Goal: Communication & Community: Answer question/provide support

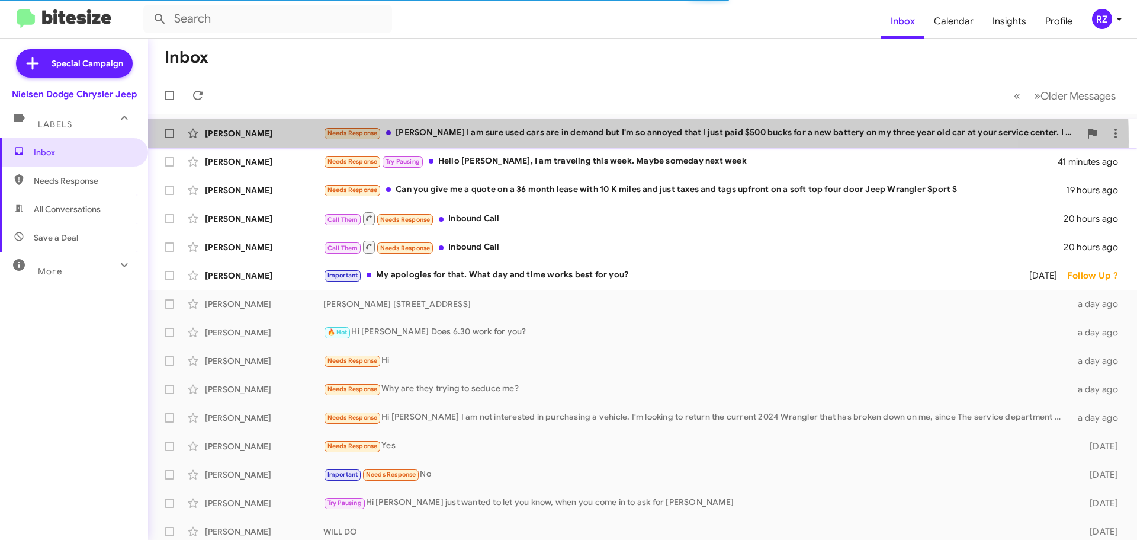
click at [547, 142] on div "Danielle Miller Needs Response Patti Z. I am sure used cars are in demand but I…" at bounding box center [643, 133] width 970 height 24
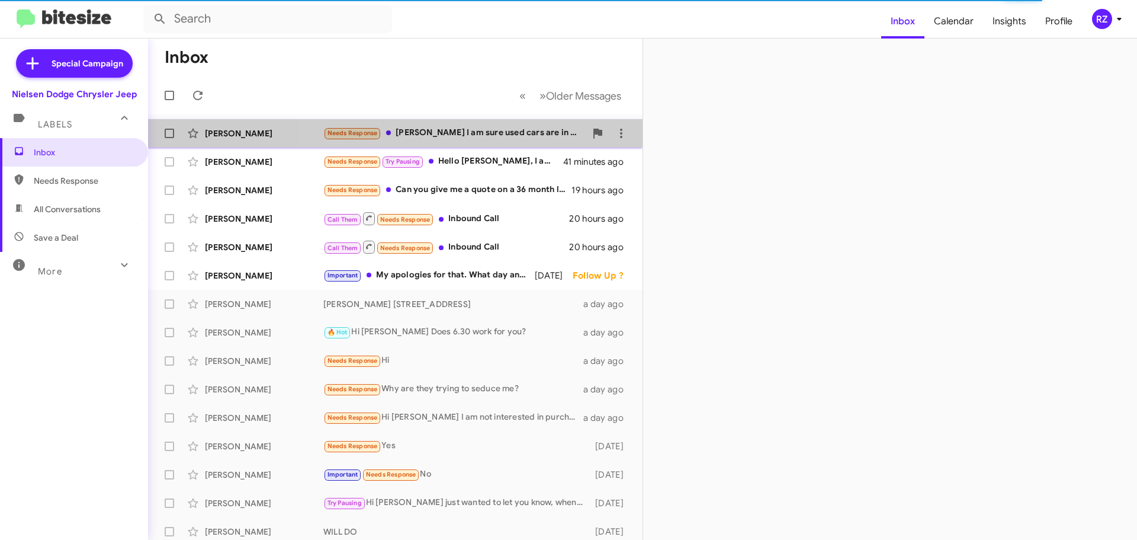
click at [532, 136] on div "Needs Response Patti Z. I am sure used cars are in demand but I'm so annoyed th…" at bounding box center [454, 133] width 262 height 14
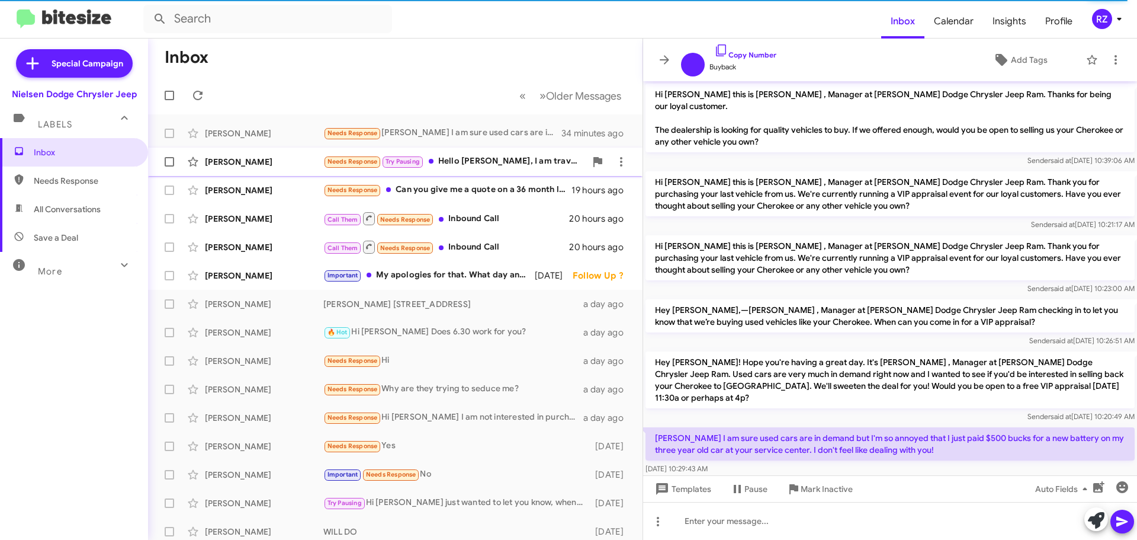
click at [476, 169] on div "Brian Gieger Needs Response Try Pausing Hello Patti, I am traveling this week. …" at bounding box center [396, 162] width 476 height 24
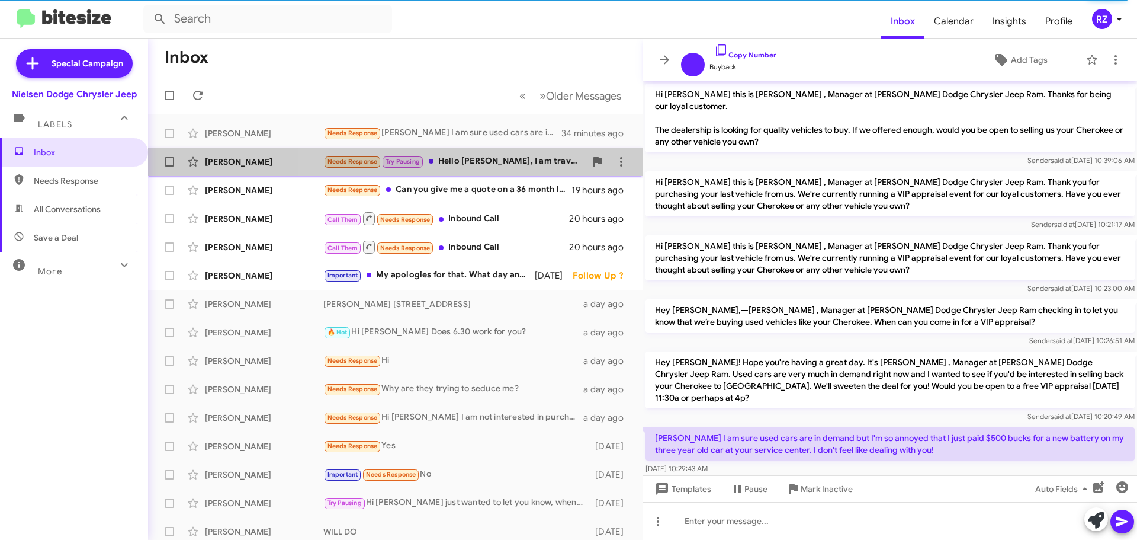
click at [537, 166] on div "Needs Response Try Pausing Hello Patti, I am traveling this week. Maybe someday…" at bounding box center [454, 162] width 262 height 14
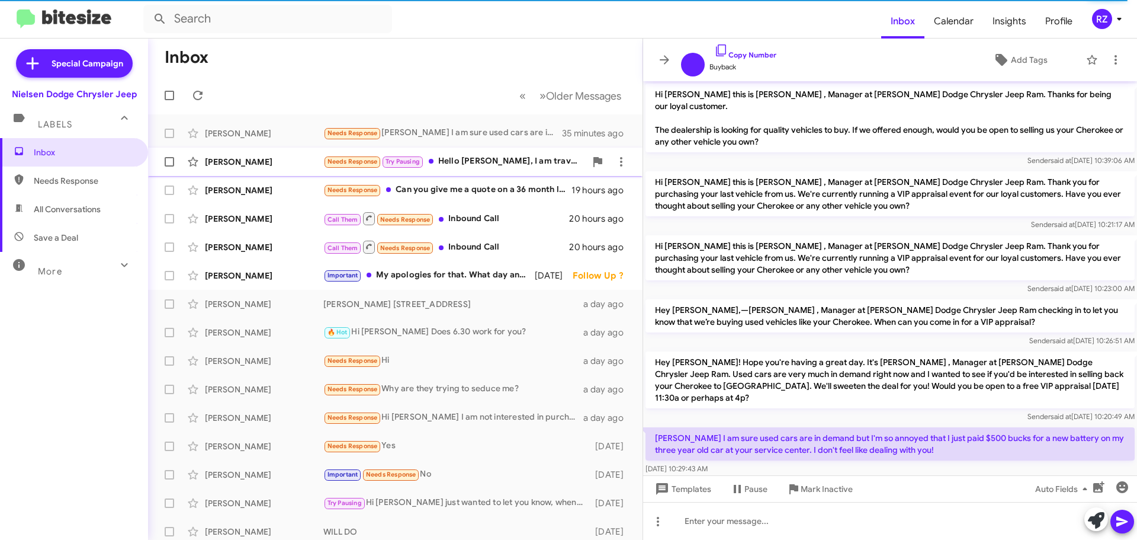
click at [537, 166] on div "Needs Response Try Pausing Hello Patti, I am traveling this week. Maybe someday…" at bounding box center [454, 162] width 262 height 14
click at [291, 153] on div "Brian Gieger Needs Response Try Pausing Hello Patti, I am traveling this week. …" at bounding box center [396, 162] width 476 height 24
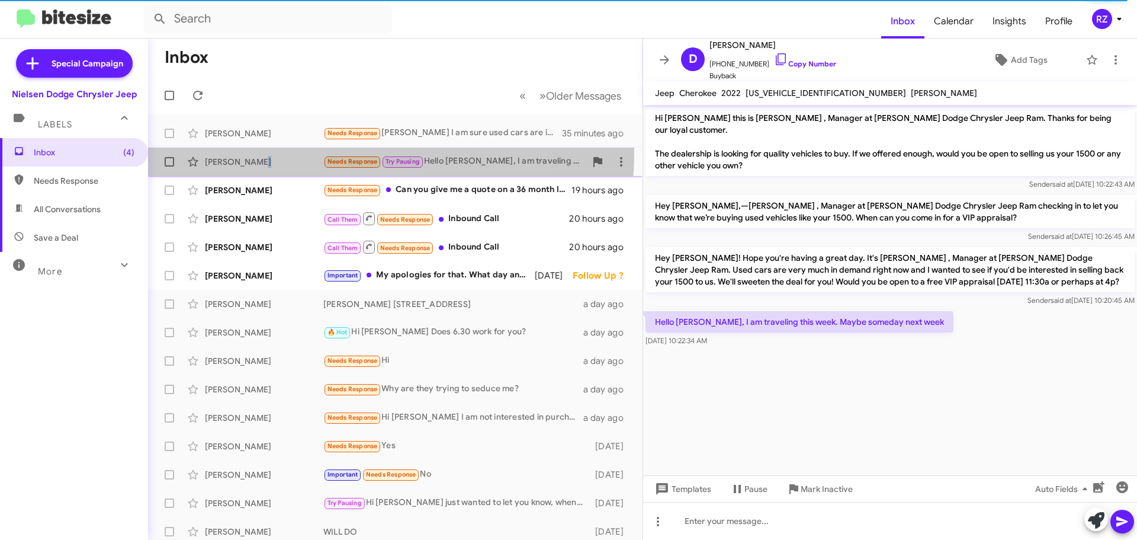
click at [291, 153] on div "Brian Gieger Needs Response Try Pausing Hello Patti, I am traveling this week. …" at bounding box center [396, 162] width 476 height 24
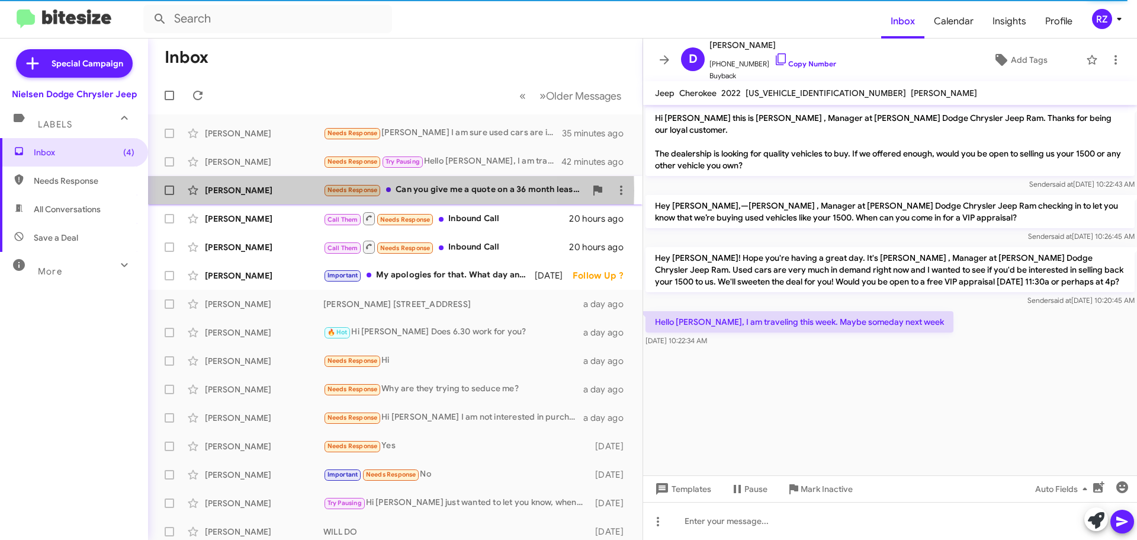
click at [294, 190] on div "[PERSON_NAME]" at bounding box center [264, 190] width 118 height 12
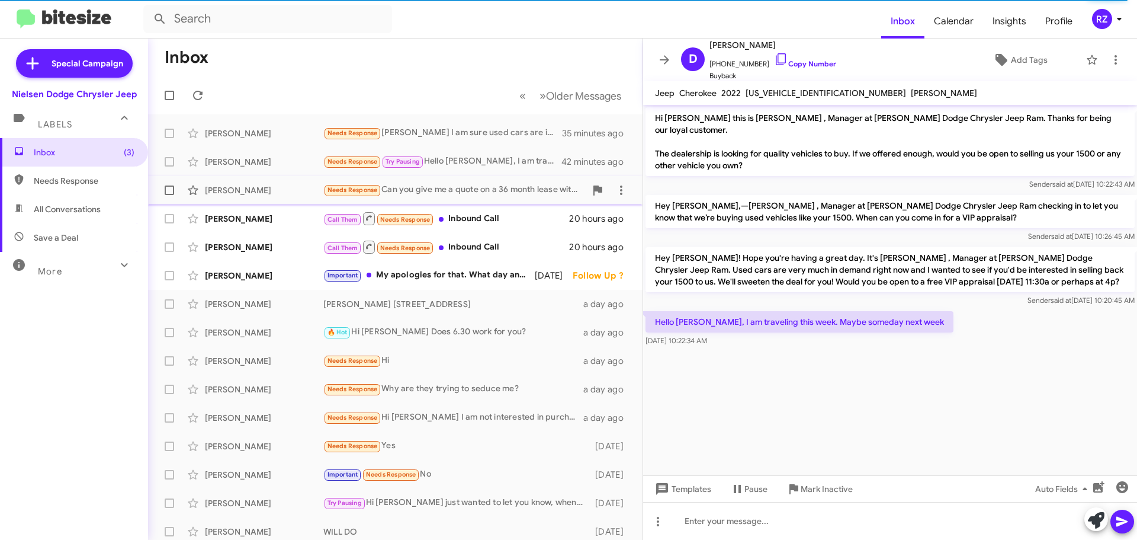
click at [294, 190] on div "[PERSON_NAME]" at bounding box center [264, 190] width 118 height 12
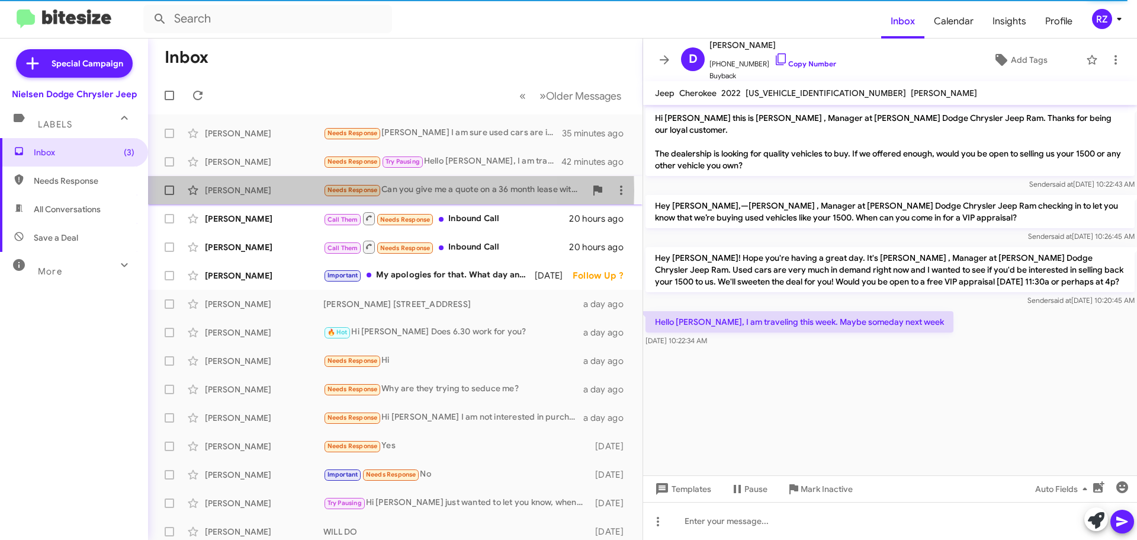
click at [294, 190] on div "[PERSON_NAME]" at bounding box center [264, 190] width 118 height 12
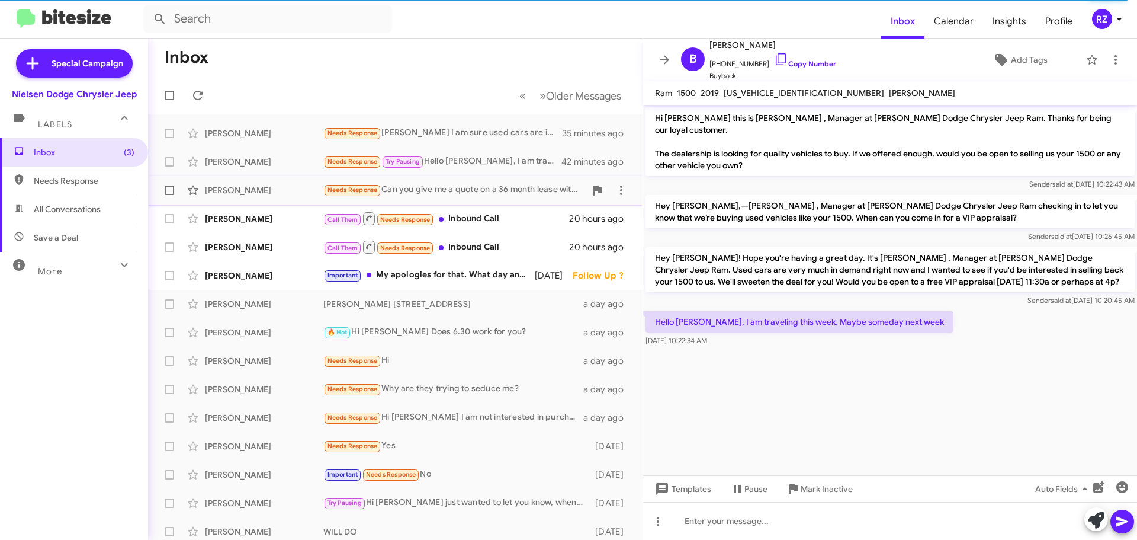
click at [292, 194] on div "[PERSON_NAME]" at bounding box center [264, 190] width 118 height 12
click at [165, 191] on span at bounding box center [169, 189] width 9 height 9
click at [169, 195] on input "checkbox" at bounding box center [169, 195] width 1 height 1
checkbox input "true"
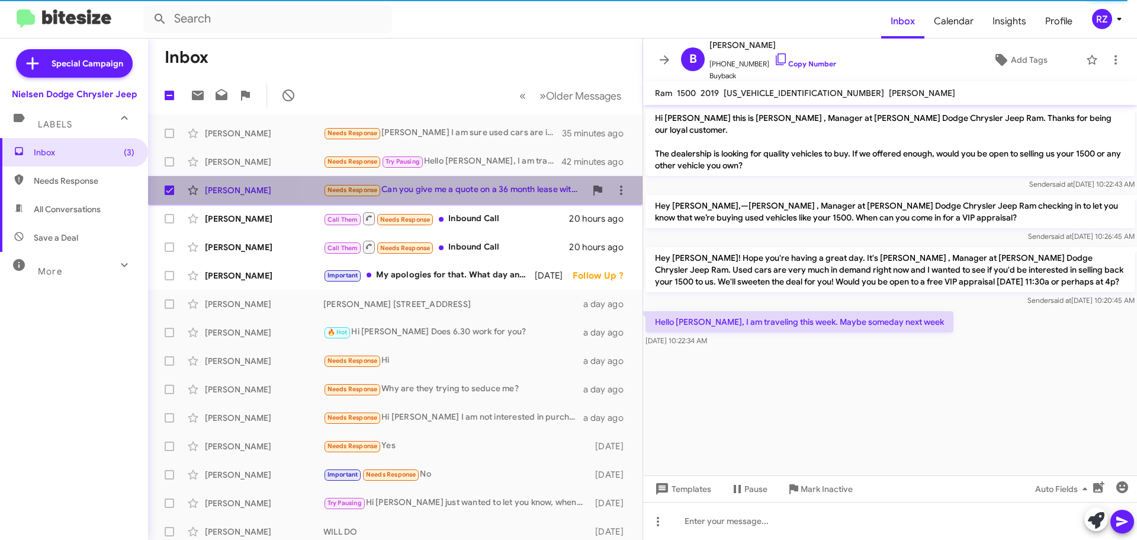
click at [540, 197] on div "Needs Response Can you give me a quote on a 36 month lease with 10 K miles and …" at bounding box center [454, 190] width 262 height 14
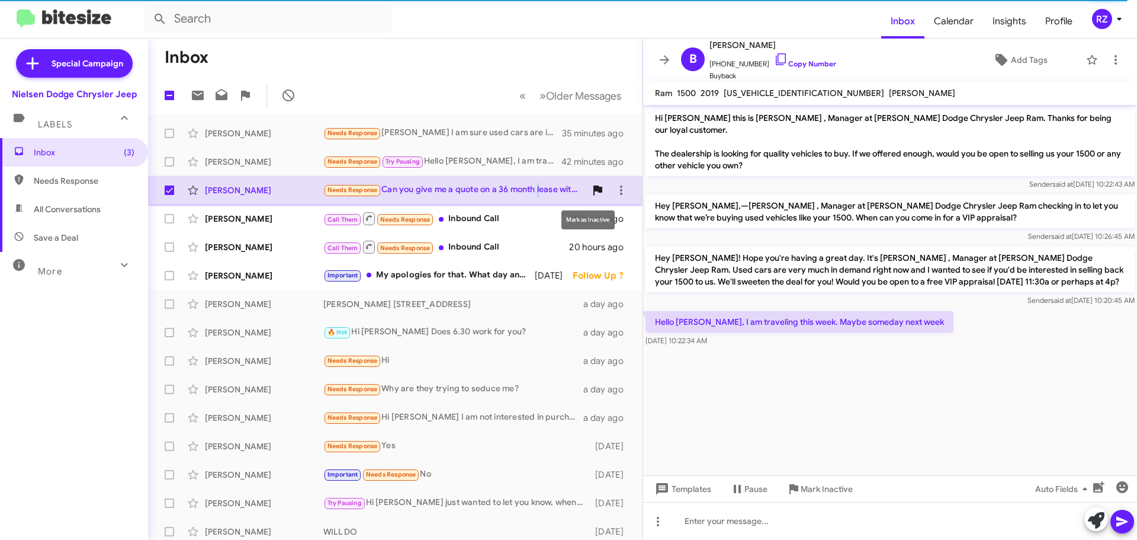
click at [597, 194] on span at bounding box center [598, 190] width 24 height 14
click at [277, 182] on div "Steven Disalvo Needs Response Can you give me a quote on a 36 month lease with …" at bounding box center [396, 190] width 476 height 24
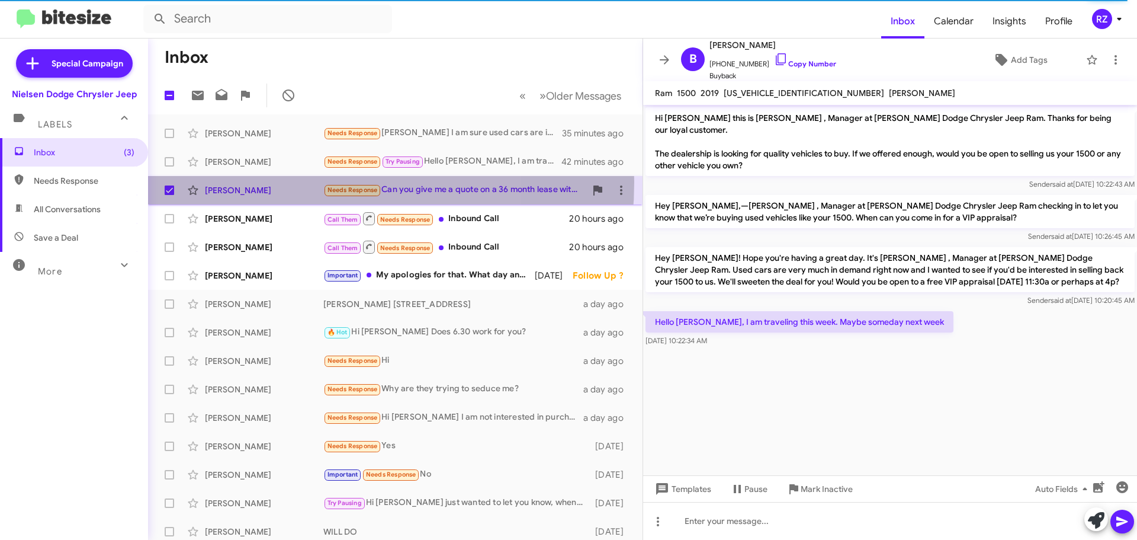
click at [277, 182] on div "Steven Disalvo Needs Response Can you give me a quote on a 36 month lease with …" at bounding box center [396, 190] width 476 height 24
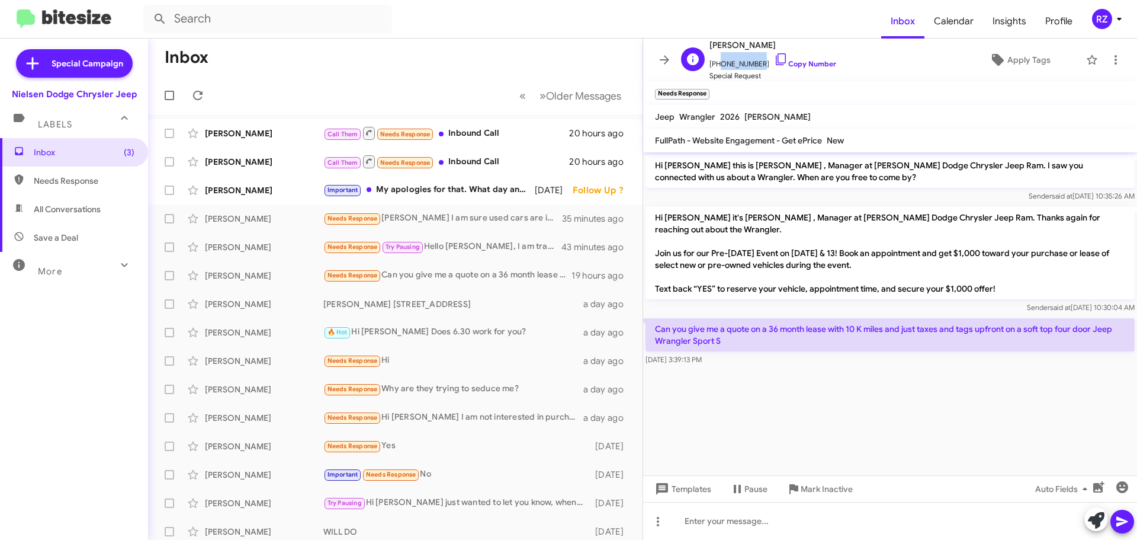
drag, startPoint x: 754, startPoint y: 64, endPoint x: 717, endPoint y: 64, distance: 37.3
click at [717, 64] on span "[PHONE_NUMBER] Copy Number" at bounding box center [773, 61] width 127 height 18
copy span "9174948370"
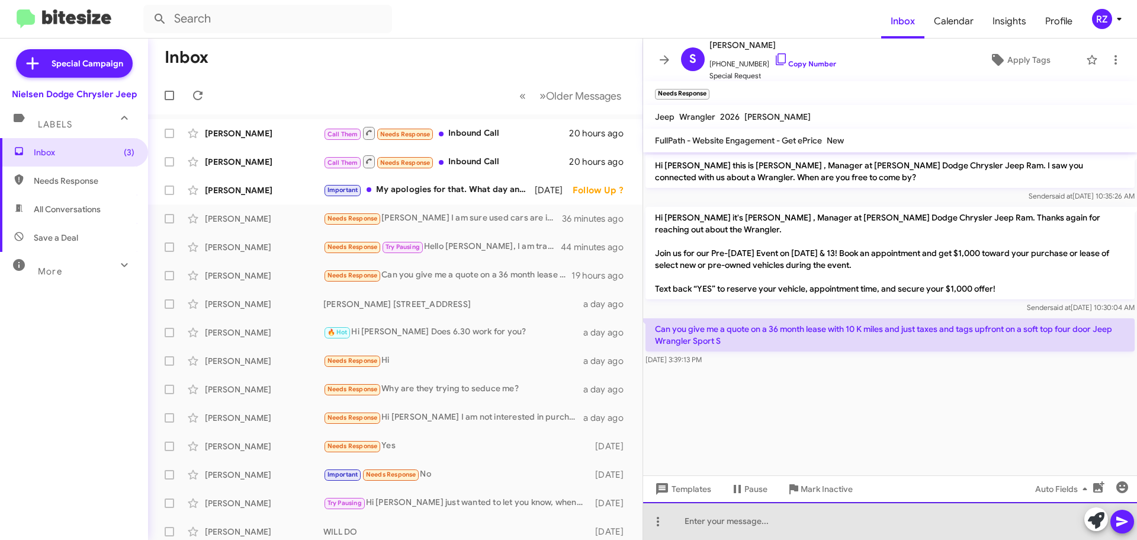
click at [761, 524] on div at bounding box center [890, 521] width 494 height 38
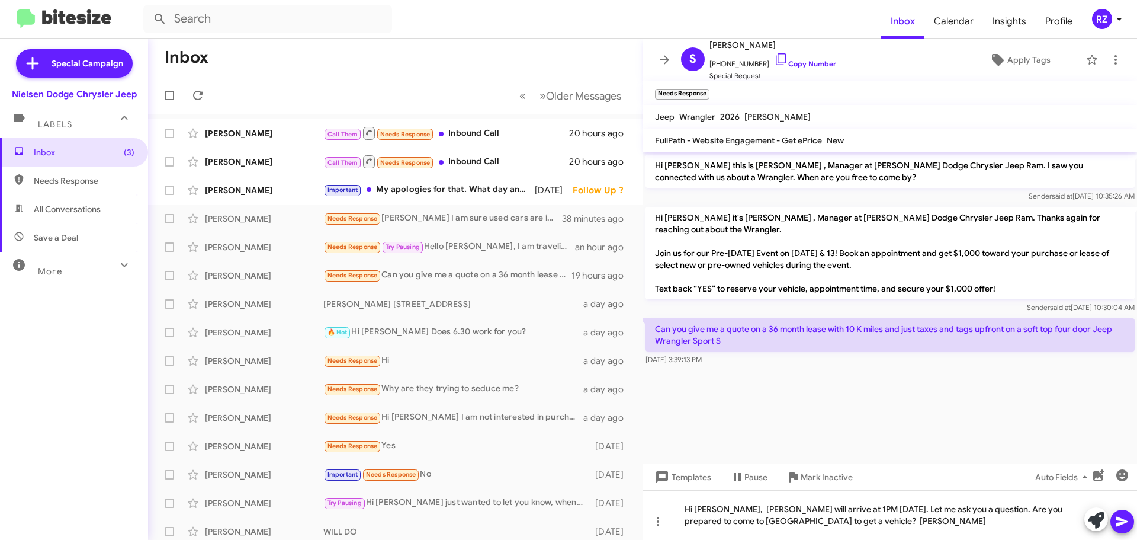
click at [1120, 518] on icon at bounding box center [1121, 521] width 11 height 10
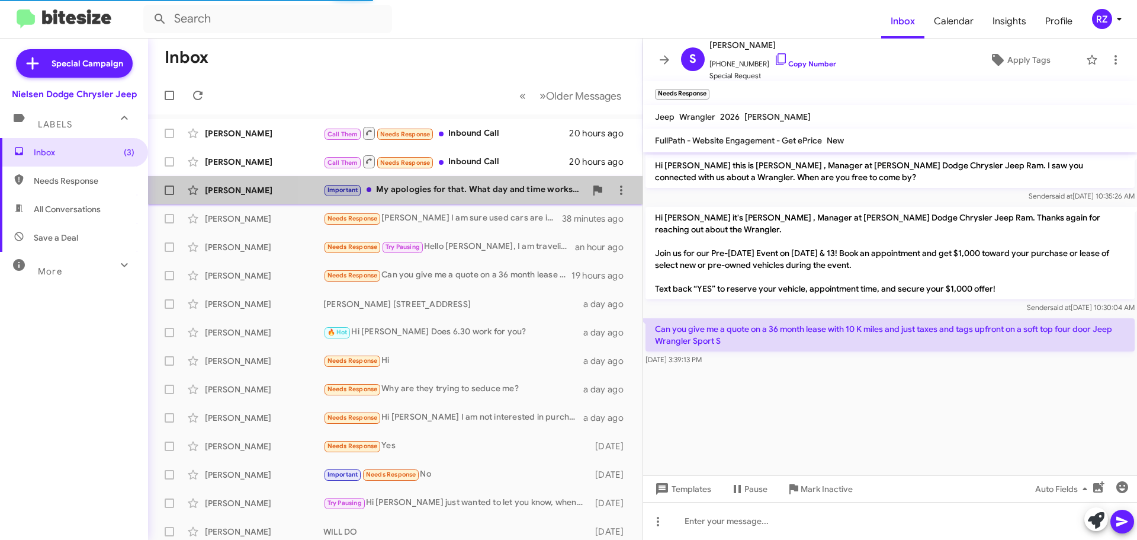
click at [492, 194] on div "Important My apologies for that. What day and time works best for you?" at bounding box center [454, 190] width 262 height 14
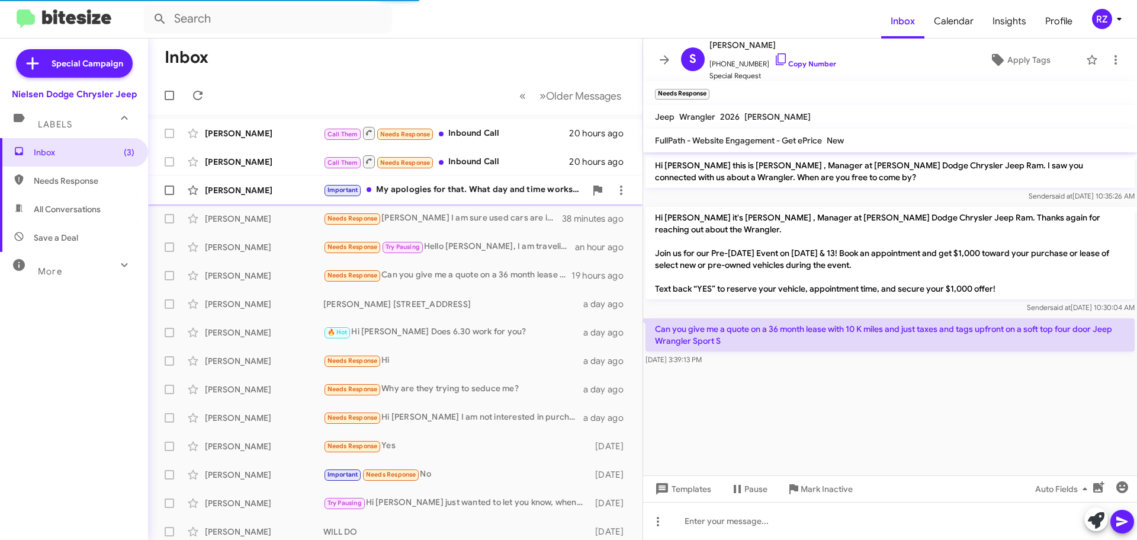
scroll to position [220, 0]
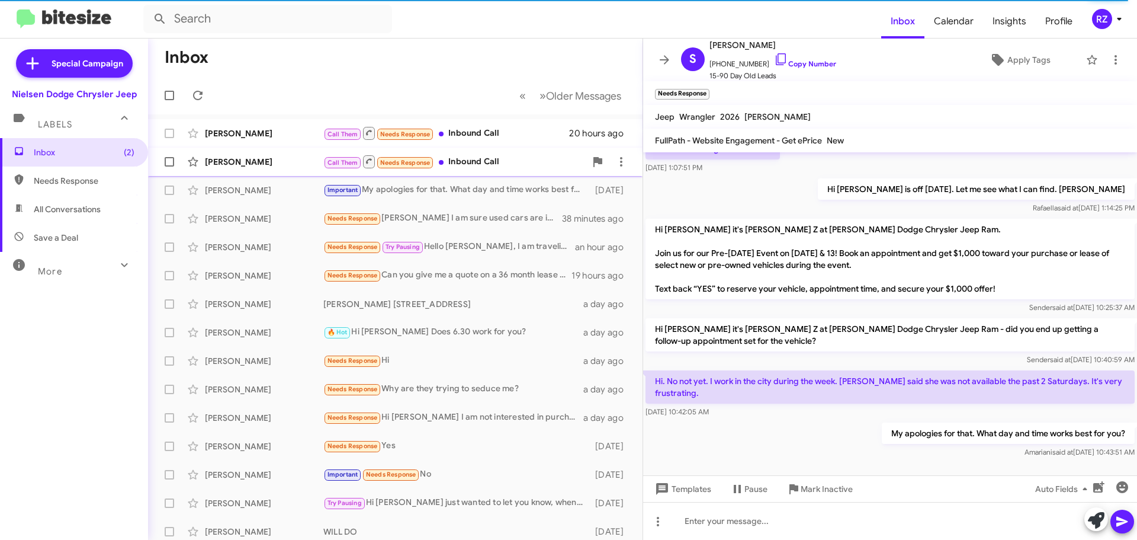
click at [523, 165] on div "Call Them Needs Response Inbound Call" at bounding box center [454, 161] width 262 height 15
click at [523, 163] on div "Call Them Needs Response Inbound Call" at bounding box center [454, 161] width 262 height 15
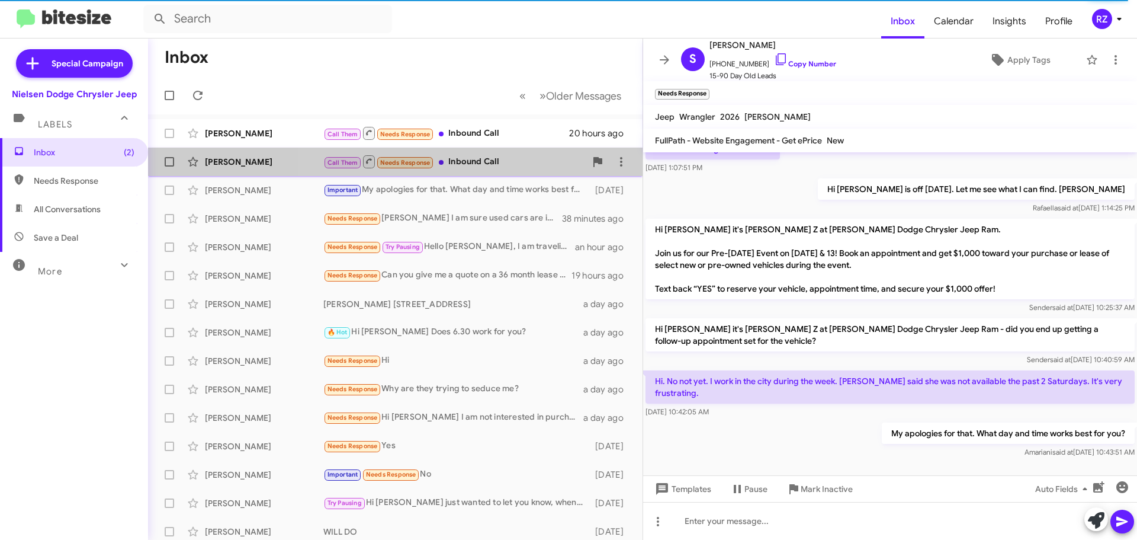
click at [526, 164] on div "Call Them Needs Response Inbound Call" at bounding box center [454, 161] width 262 height 15
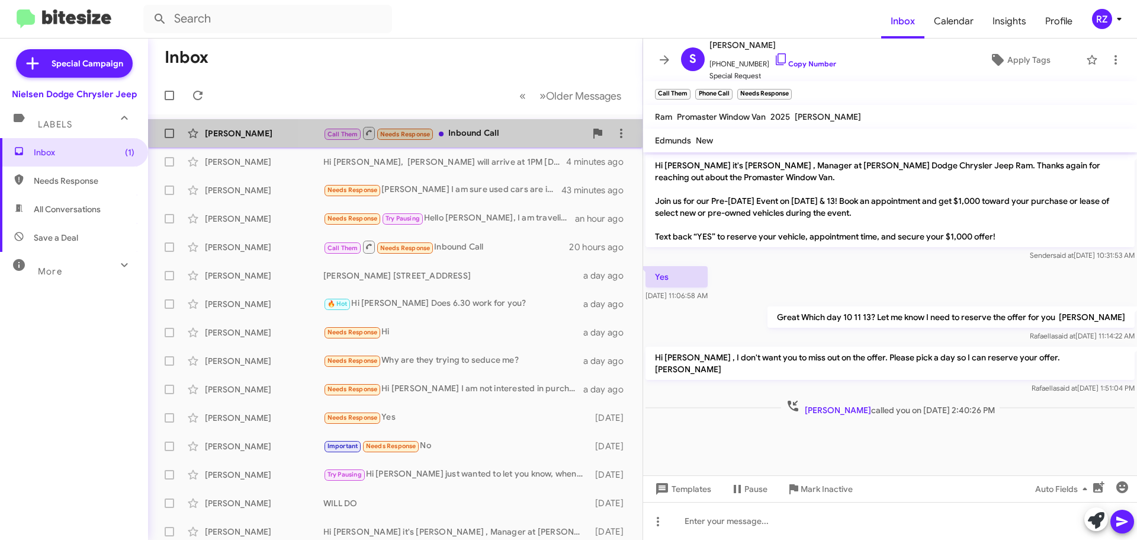
click at [527, 125] on div "[PERSON_NAME] Call Them Needs Response Inbound Call 20 hours ago" at bounding box center [396, 133] width 476 height 24
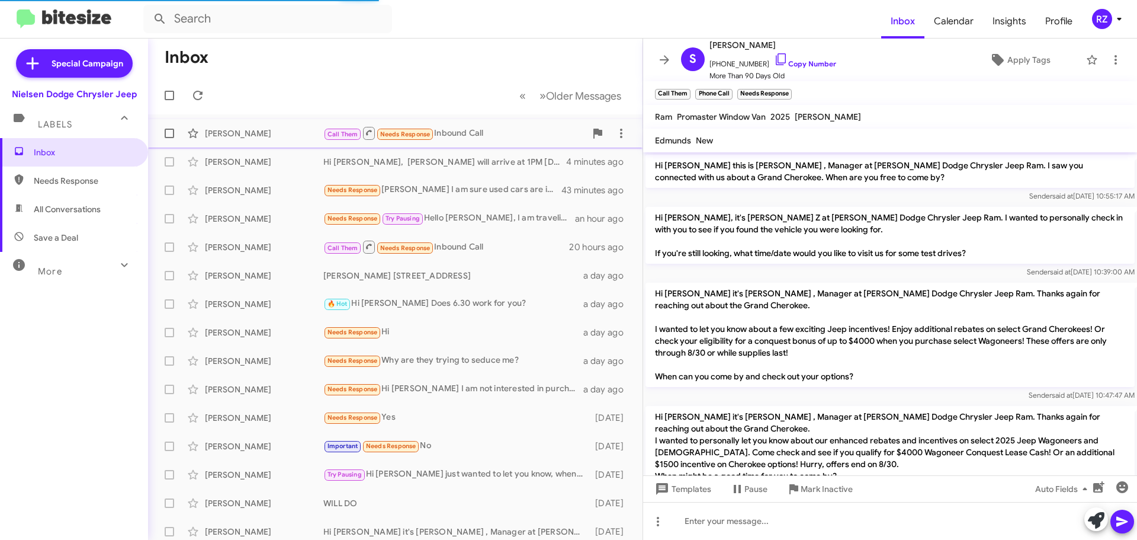
scroll to position [1140, 0]
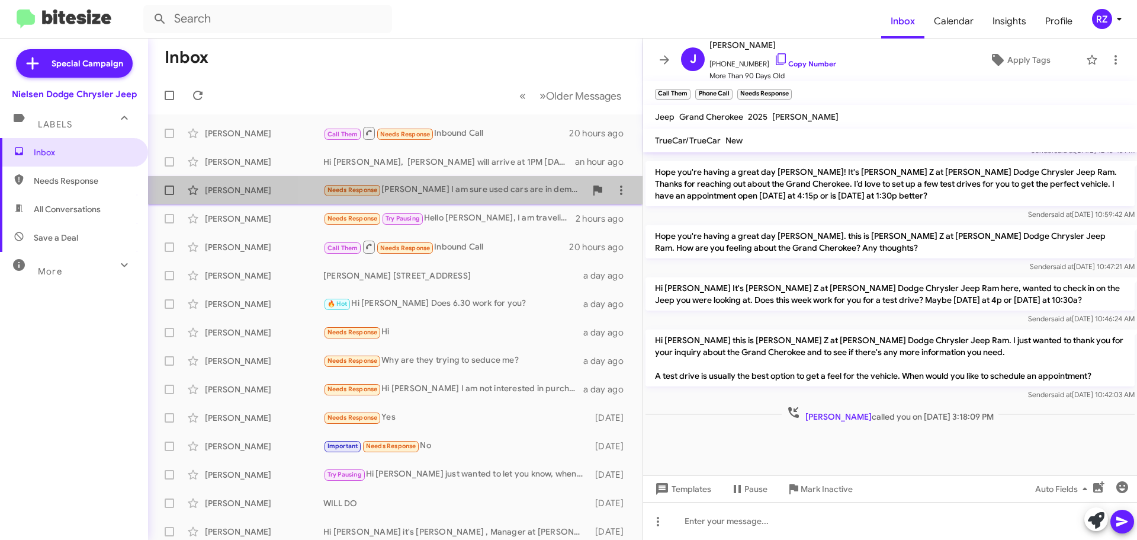
click at [522, 198] on div "[PERSON_NAME] Needs Response [PERSON_NAME] I am sure used cars are in demand bu…" at bounding box center [396, 190] width 476 height 24
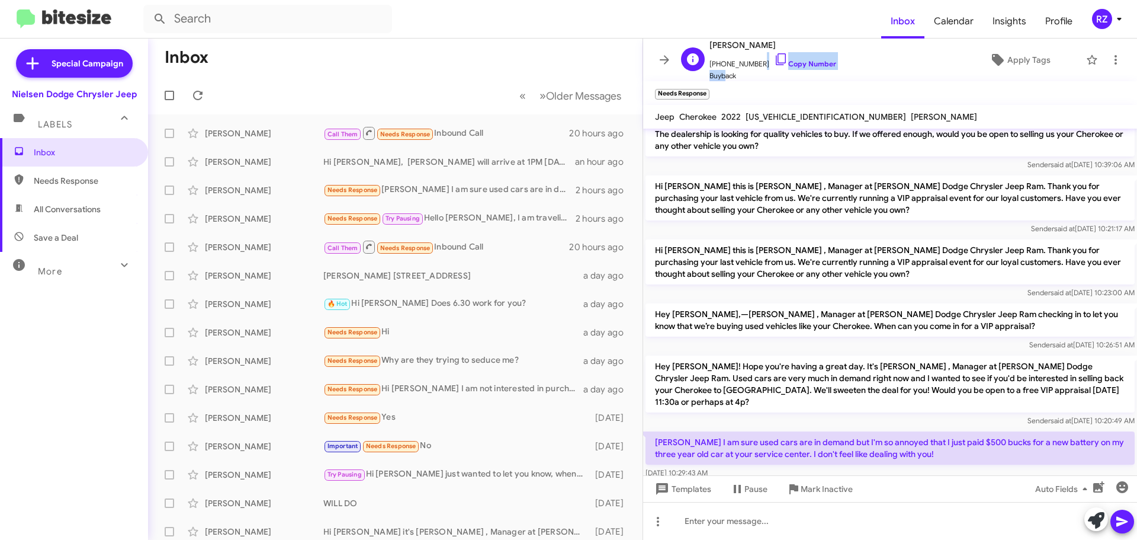
scroll to position [1, 0]
drag, startPoint x: 752, startPoint y: 64, endPoint x: 722, endPoint y: 67, distance: 30.4
click at [718, 66] on span "[PHONE_NUMBER] Copy Number" at bounding box center [773, 61] width 127 height 18
copy span "2012136691"
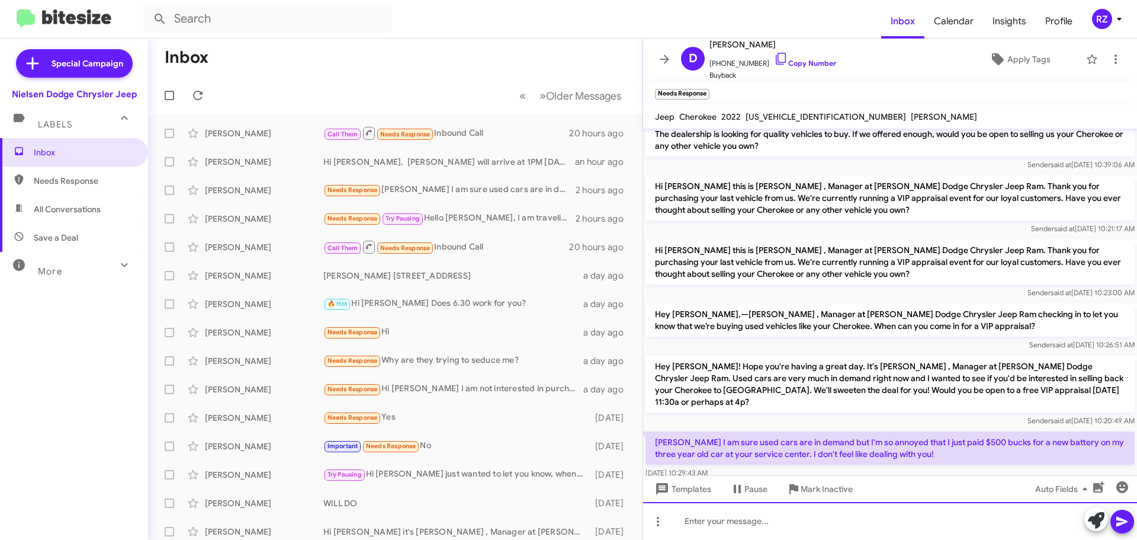
click at [718, 525] on div at bounding box center [890, 521] width 494 height 38
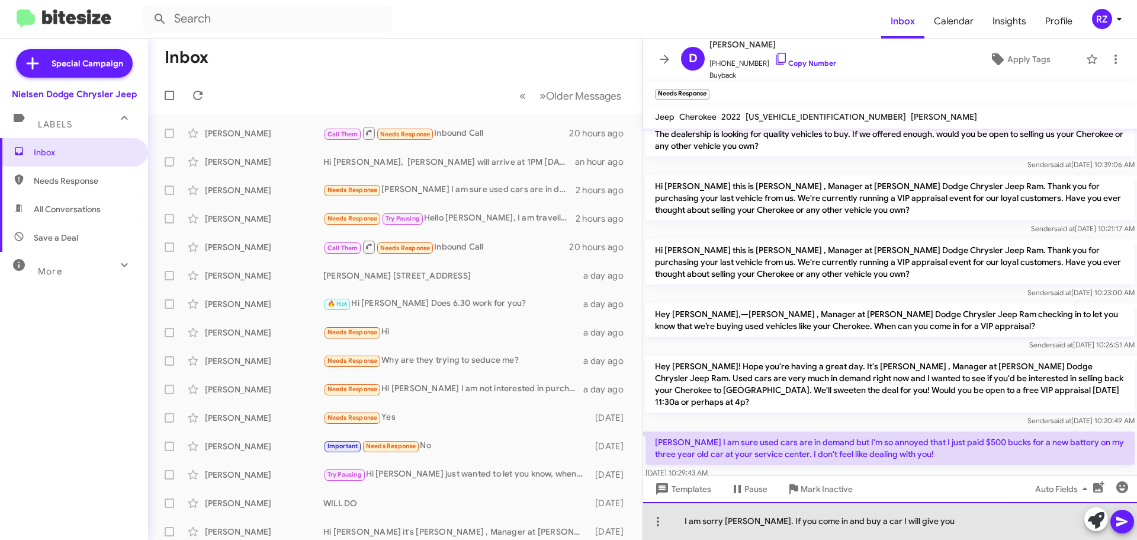
click at [849, 518] on div "I am sorry [PERSON_NAME]. If you come in and buy a car I will give you" at bounding box center [890, 521] width 494 height 38
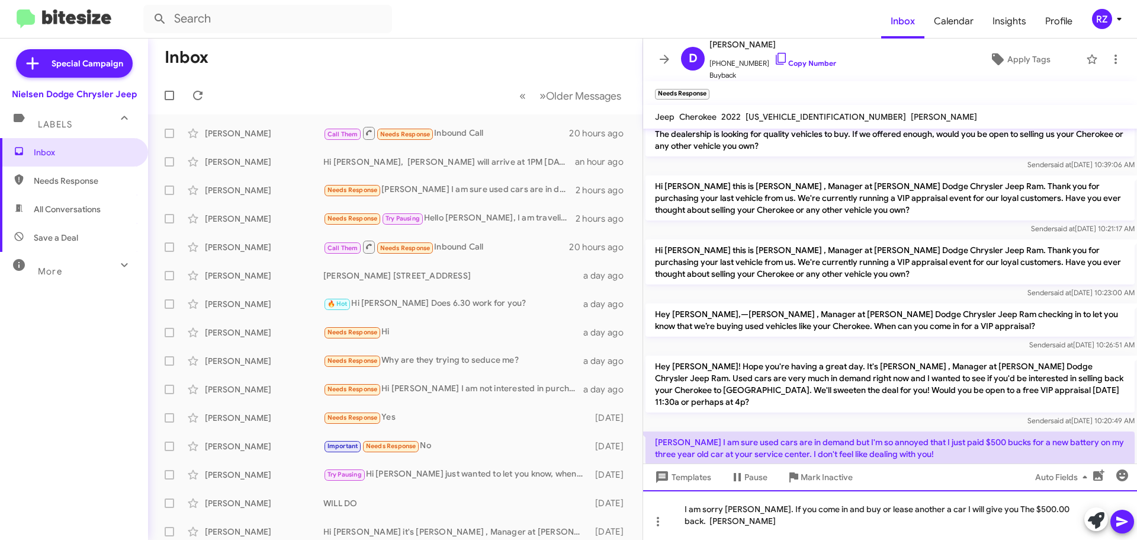
click at [1117, 505] on div "I am sorry [PERSON_NAME]. If you come in and buy or lease another a car I will …" at bounding box center [890, 515] width 494 height 50
click at [1122, 518] on icon at bounding box center [1122, 521] width 14 height 14
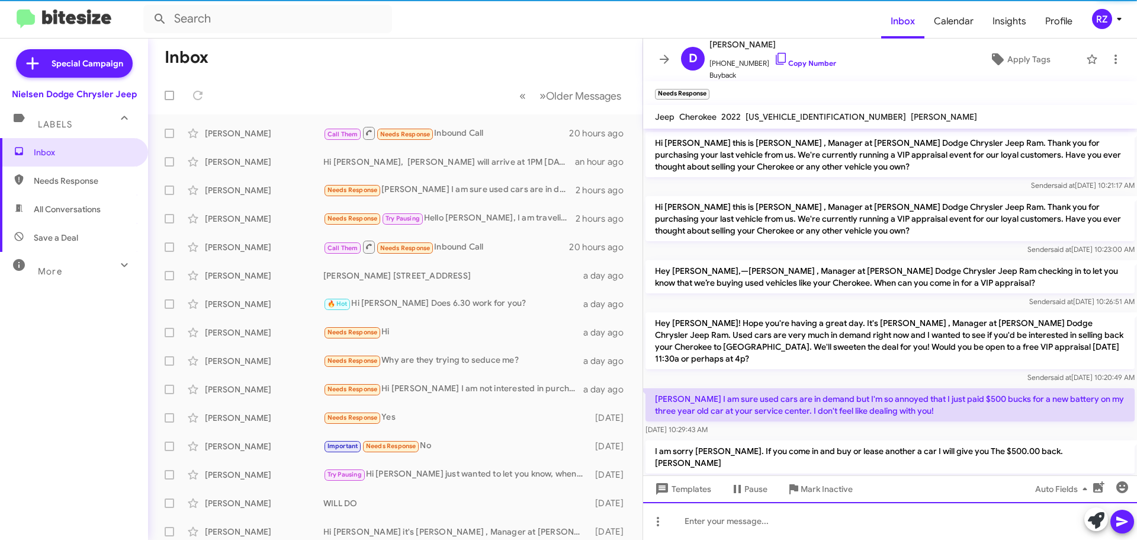
scroll to position [63, 0]
